Goal: Information Seeking & Learning: Learn about a topic

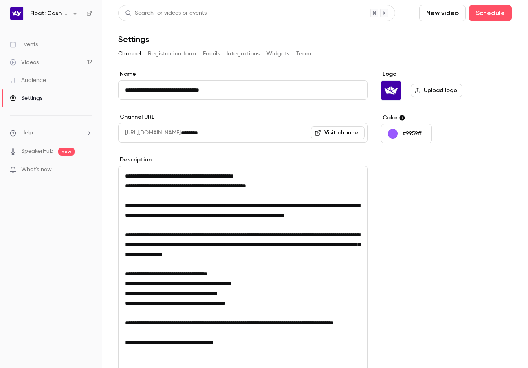
scroll to position [111, 0]
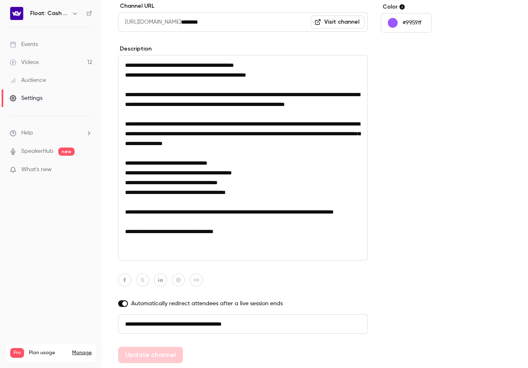
click at [169, 84] on textarea "**********" at bounding box center [243, 157] width 250 height 205
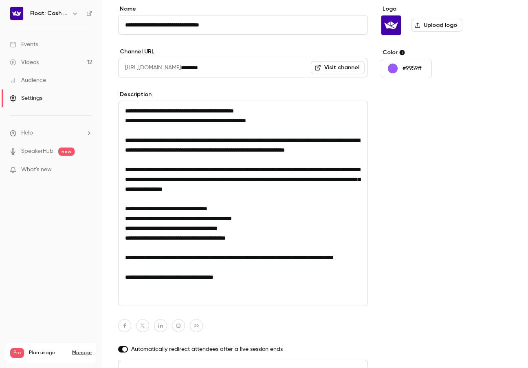
scroll to position [23, 0]
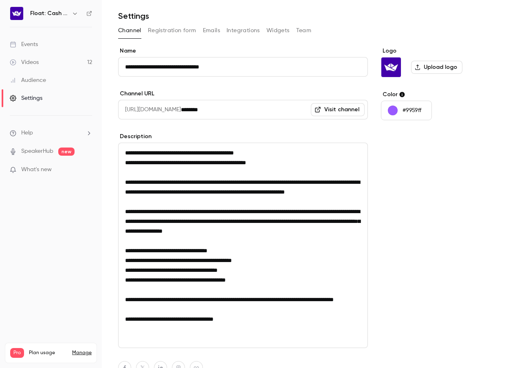
click at [64, 58] on link "Videos 12" at bounding box center [51, 62] width 102 height 18
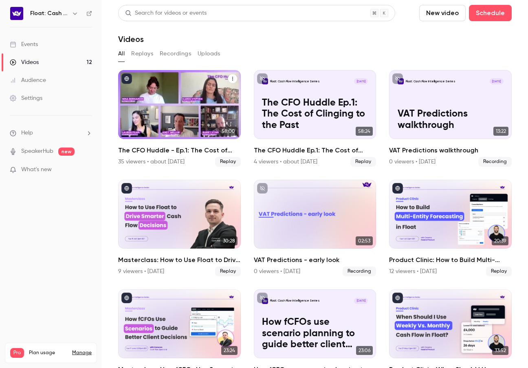
click at [195, 117] on div "The CFO Huddle - Ep.1: The Cost of Clinging to the Past" at bounding box center [179, 104] width 123 height 69
click at [232, 78] on icon "The CFO Huddle - Ep.1: The Cost of Clinging to the Past" at bounding box center [232, 79] width 1 height 4
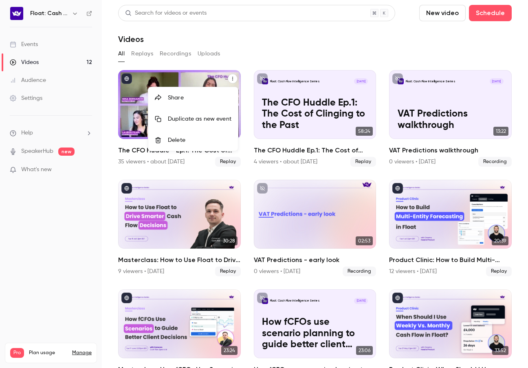
click at [183, 100] on div "Share" at bounding box center [200, 98] width 64 height 8
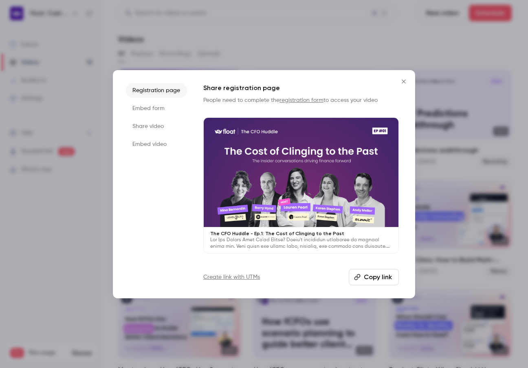
click at [374, 271] on button "Copy link" at bounding box center [373, 277] width 50 height 16
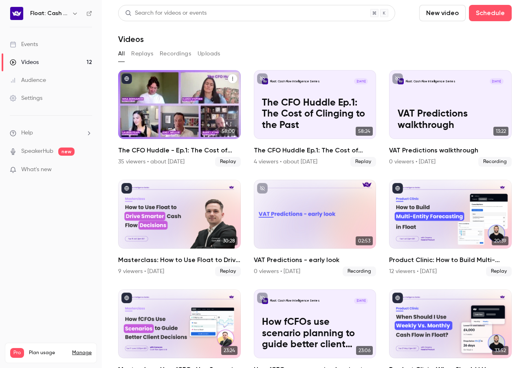
click at [234, 75] on button "The CFO Huddle - Ep.1: The Cost of Clinging to the Past" at bounding box center [233, 79] width 10 height 10
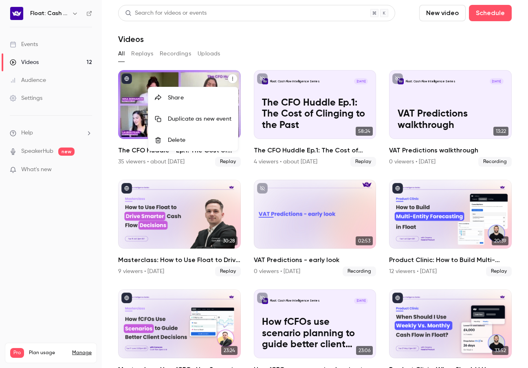
click at [193, 100] on div "Share" at bounding box center [200, 98] width 64 height 8
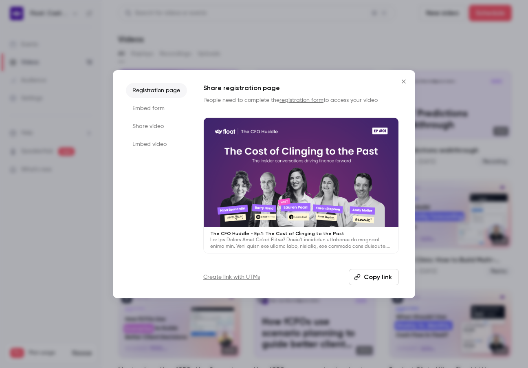
click at [377, 276] on button "Copy link" at bounding box center [373, 277] width 50 height 16
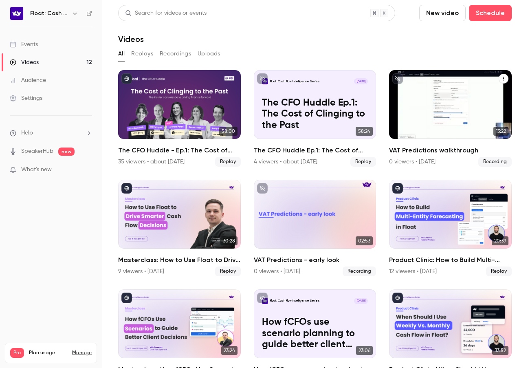
click at [405, 118] on p "VAT Predictions walkthrough" at bounding box center [450, 119] width 106 height 22
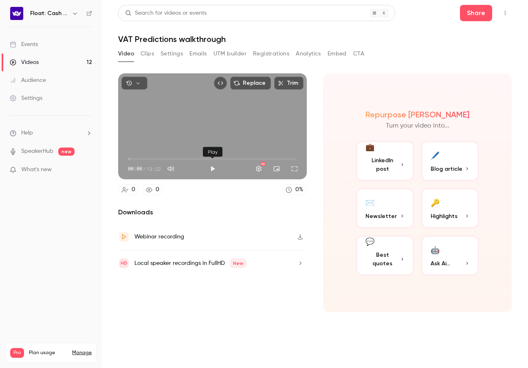
click at [212, 165] on button "Play" at bounding box center [212, 168] width 16 height 16
click at [298, 169] on button "Full screen" at bounding box center [294, 168] width 16 height 16
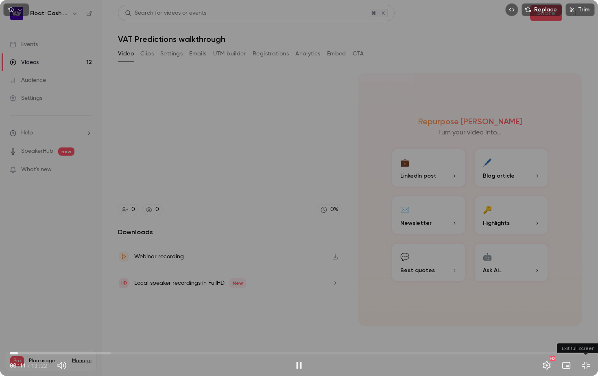
click at [527, 367] on button "Exit full screen" at bounding box center [586, 365] width 16 height 16
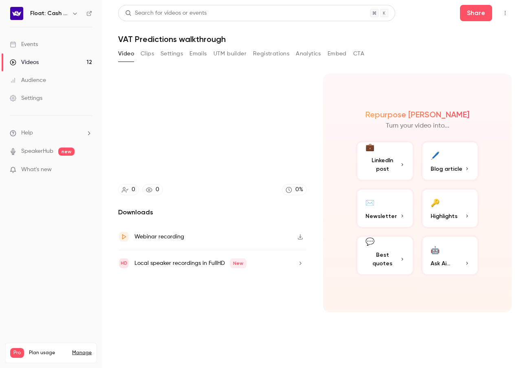
type input "****"
click at [150, 54] on button "Clips" at bounding box center [146, 53] width 13 height 13
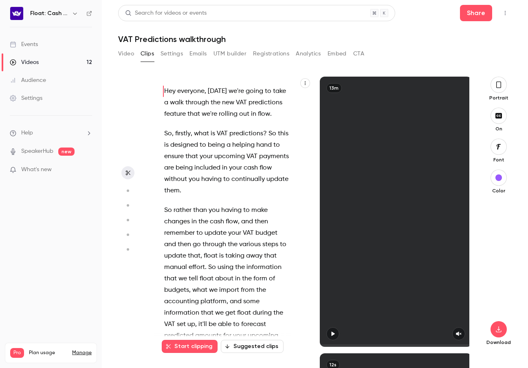
click at [368, 199] on div "13m" at bounding box center [396, 212] width 152 height 270
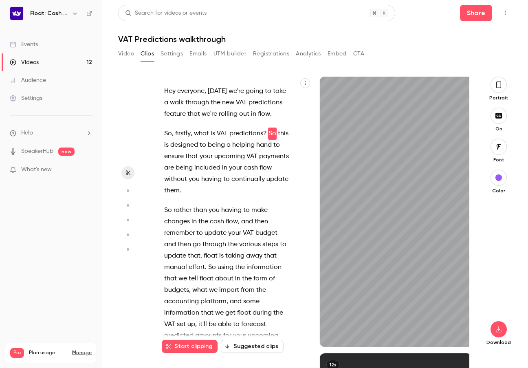
type input "***"
click at [129, 50] on button "Video" at bounding box center [126, 53] width 16 height 13
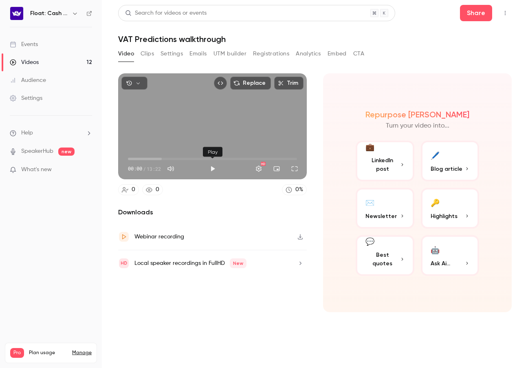
click at [211, 165] on button "Play" at bounding box center [212, 168] width 16 height 16
click at [297, 171] on button "Full screen" at bounding box center [294, 168] width 16 height 16
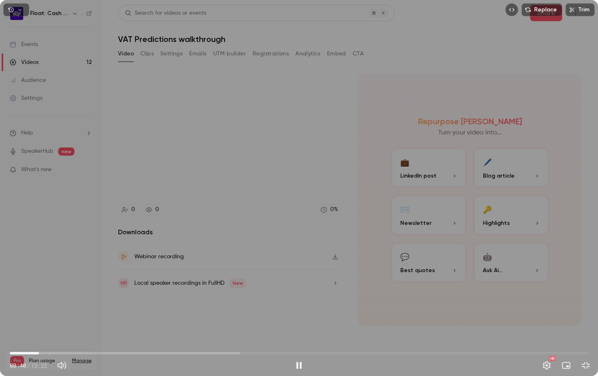
click at [57, 352] on span "00:40" at bounding box center [299, 352] width 579 height 13
click at [527, 364] on button "Exit full screen" at bounding box center [586, 365] width 16 height 16
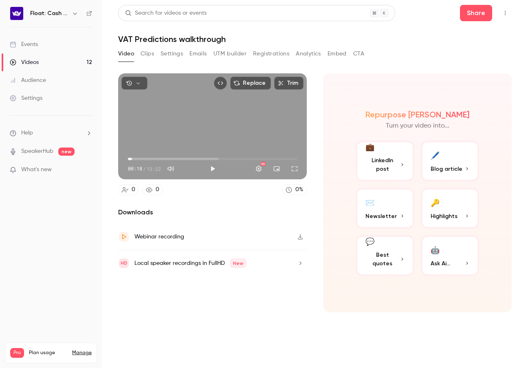
type input "****"
click at [147, 52] on button "Clips" at bounding box center [146, 53] width 13 height 13
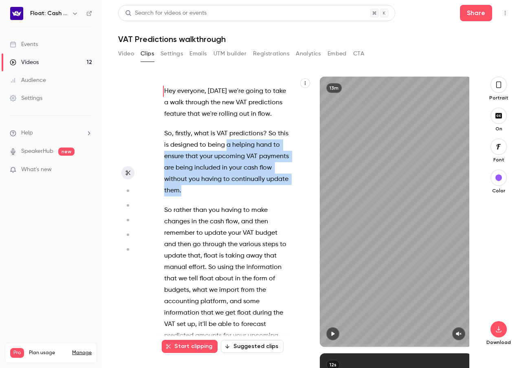
drag, startPoint x: 228, startPoint y: 145, endPoint x: 183, endPoint y: 191, distance: 64.2
click at [183, 191] on p "So , firstly , what is VAT predictions ? So this is designed to being a helping…" at bounding box center [226, 162] width 125 height 68
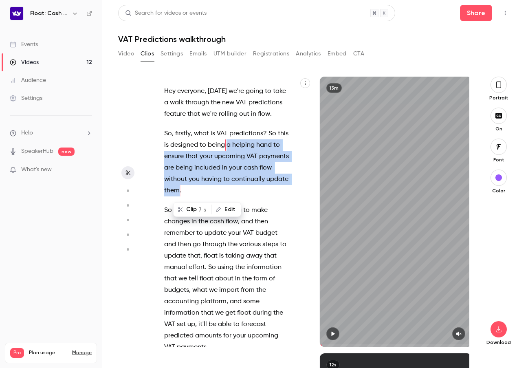
copy p "a helping hand to ensure that your upcoming VAT payments are being included in …"
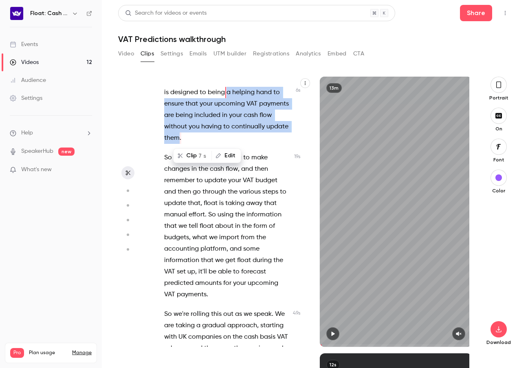
scroll to position [57, 0]
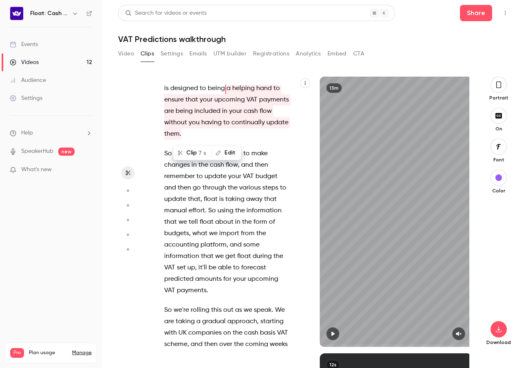
click at [122, 113] on aside at bounding box center [128, 222] width 20 height 291
type input "*"
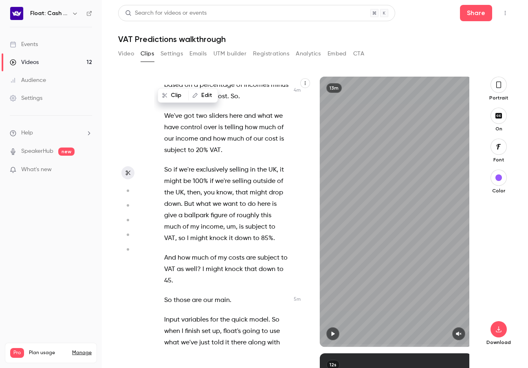
scroll to position [1441, 0]
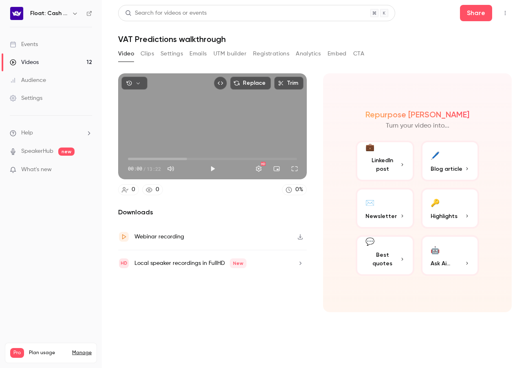
click at [58, 57] on link "Videos 12" at bounding box center [51, 62] width 102 height 18
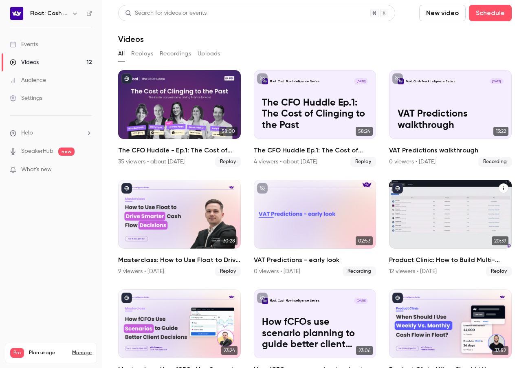
click at [451, 235] on div "Product Clinic: How to Build Multi-Entity Forecasting in Float" at bounding box center [450, 214] width 123 height 69
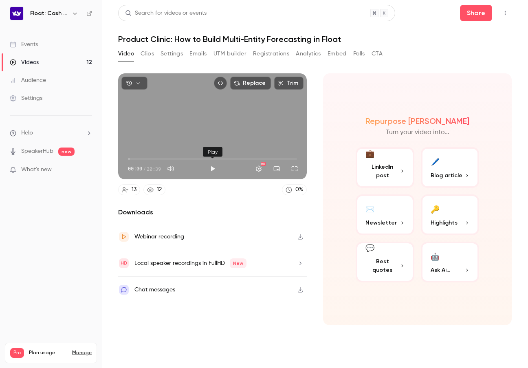
click at [210, 171] on button "Play" at bounding box center [212, 168] width 16 height 16
click at [129, 158] on span "00:03" at bounding box center [128, 159] width 2 height 2
drag, startPoint x: 129, startPoint y: 158, endPoint x: 115, endPoint y: 158, distance: 14.2
click at [115, 158] on main "Search for videos or events Share Product Clinic: How to Build Multi-Entity For…" at bounding box center [315, 184] width 426 height 368
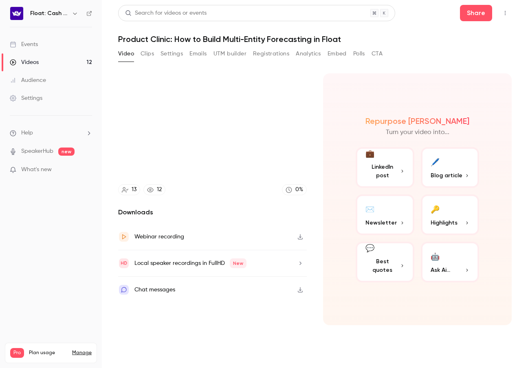
type input "***"
click at [151, 56] on button "Clips" at bounding box center [146, 53] width 13 height 13
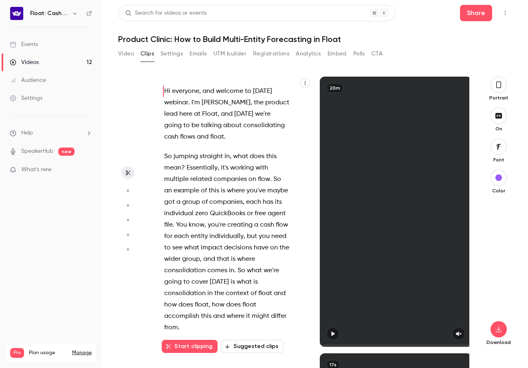
click at [334, 334] on icon "button" at bounding box center [332, 334] width 7 height 6
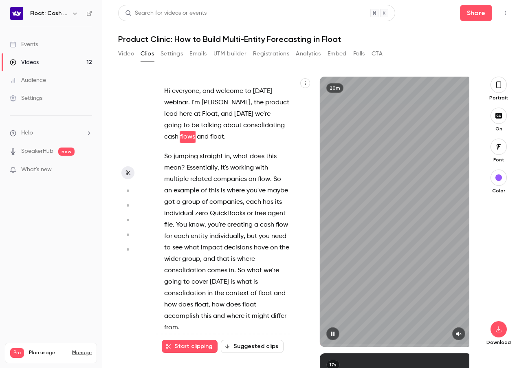
click at [462, 337] on button "button" at bounding box center [458, 333] width 13 height 13
click at [360, 236] on div "20m" at bounding box center [396, 212] width 152 height 270
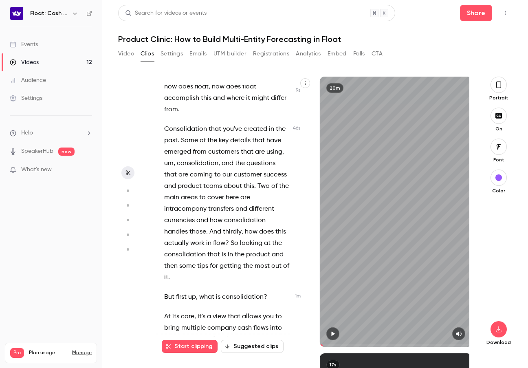
scroll to position [225, 0]
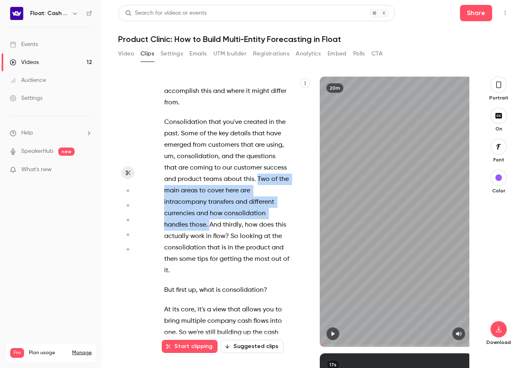
drag, startPoint x: 243, startPoint y: 177, endPoint x: 207, endPoint y: 224, distance: 59.0
click at [208, 225] on p "Consolidation that you've created in the past . Some of the key details that ha…" at bounding box center [226, 196] width 125 height 160
copy p "Two of the main areas to cover here are intracompany transfers and different cu…"
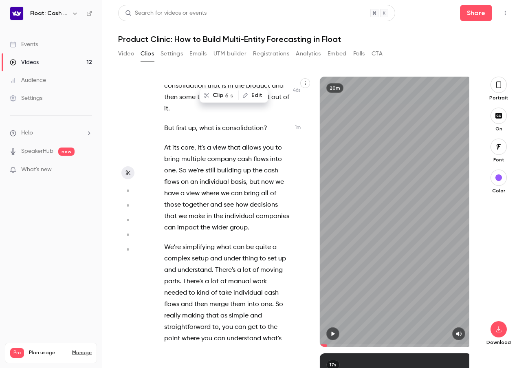
scroll to position [388, 0]
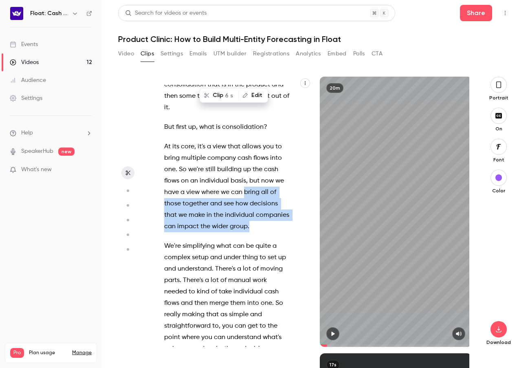
drag, startPoint x: 245, startPoint y: 192, endPoint x: 254, endPoint y: 223, distance: 32.6
click at [254, 223] on p "At its core , it's a view that allows you to bring multiple company cash flows …" at bounding box center [226, 186] width 125 height 91
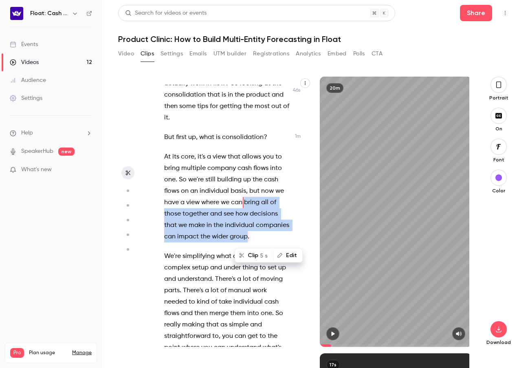
scroll to position [364, 0]
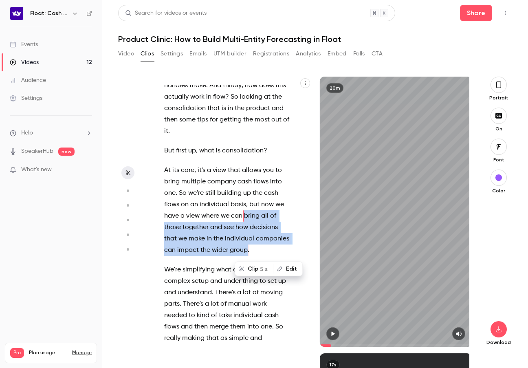
click at [215, 238] on span "the" at bounding box center [218, 238] width 10 height 11
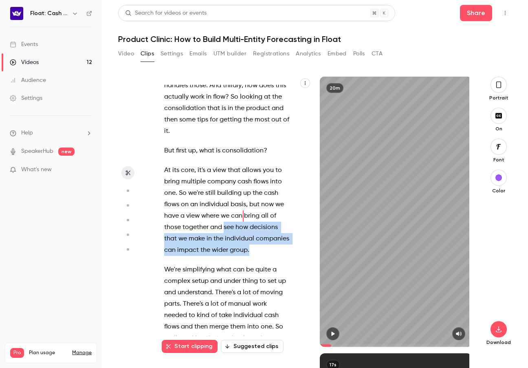
drag, startPoint x: 223, startPoint y: 227, endPoint x: 254, endPoint y: 248, distance: 36.9
click at [254, 248] on p "At its core , it's a view that allows you to bring multiple company cash flows …" at bounding box center [226, 209] width 125 height 91
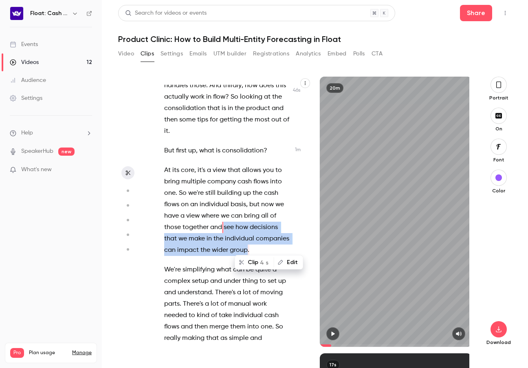
scroll to position [375, 0]
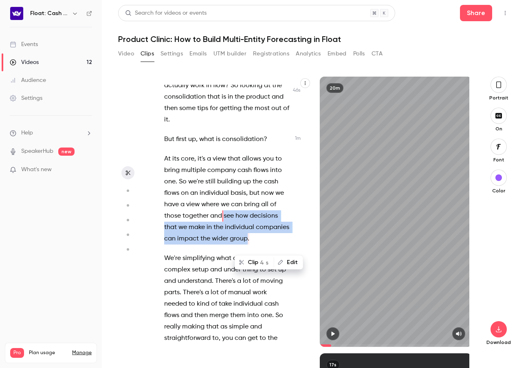
copy p "see how decisions that we make in the individual companies can impact the wider…"
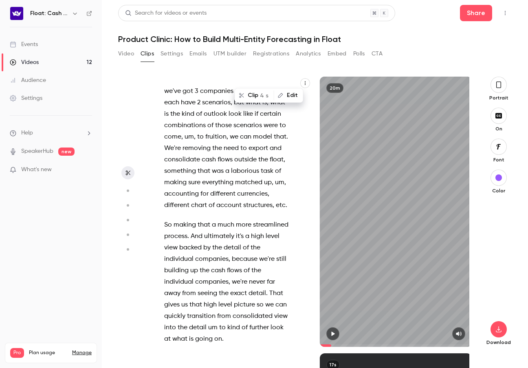
scroll to position [978, 0]
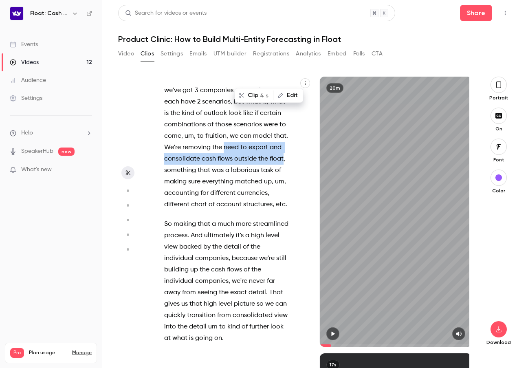
drag, startPoint x: 224, startPoint y: 147, endPoint x: 281, endPoint y: 163, distance: 59.7
click at [282, 163] on p "We can view the different combinations of individual company scenarios . So if …" at bounding box center [226, 136] width 125 height 148
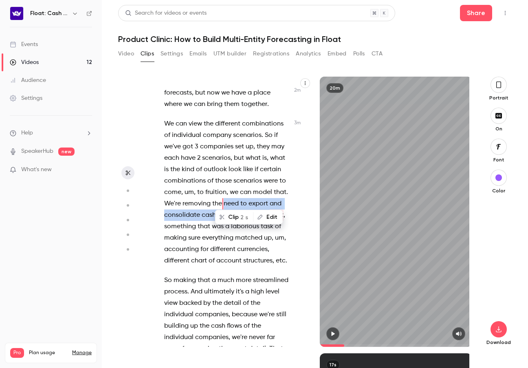
scroll to position [909, 0]
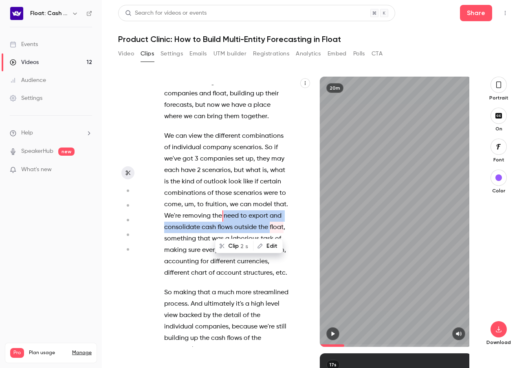
copy p "need to export and consolidate cash flows outside the"
type input "*****"
